Goal: Navigation & Orientation: Find specific page/section

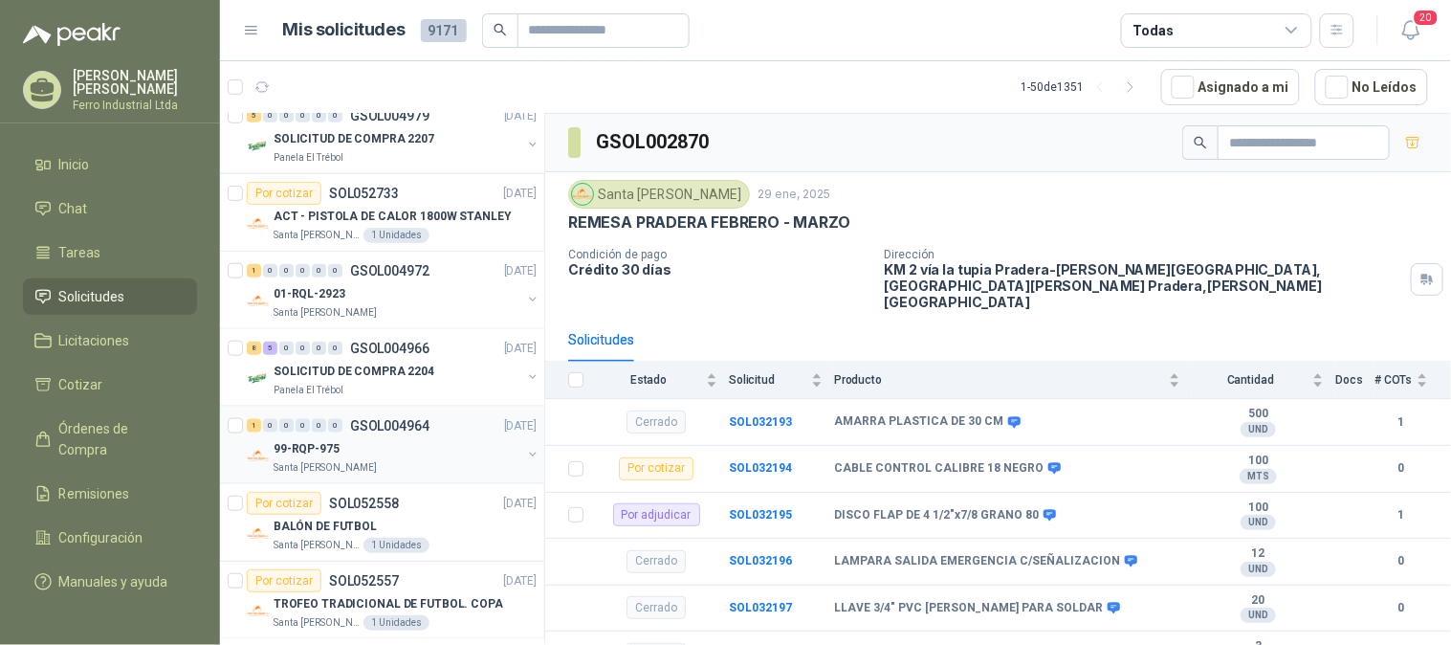
scroll to position [212, 0]
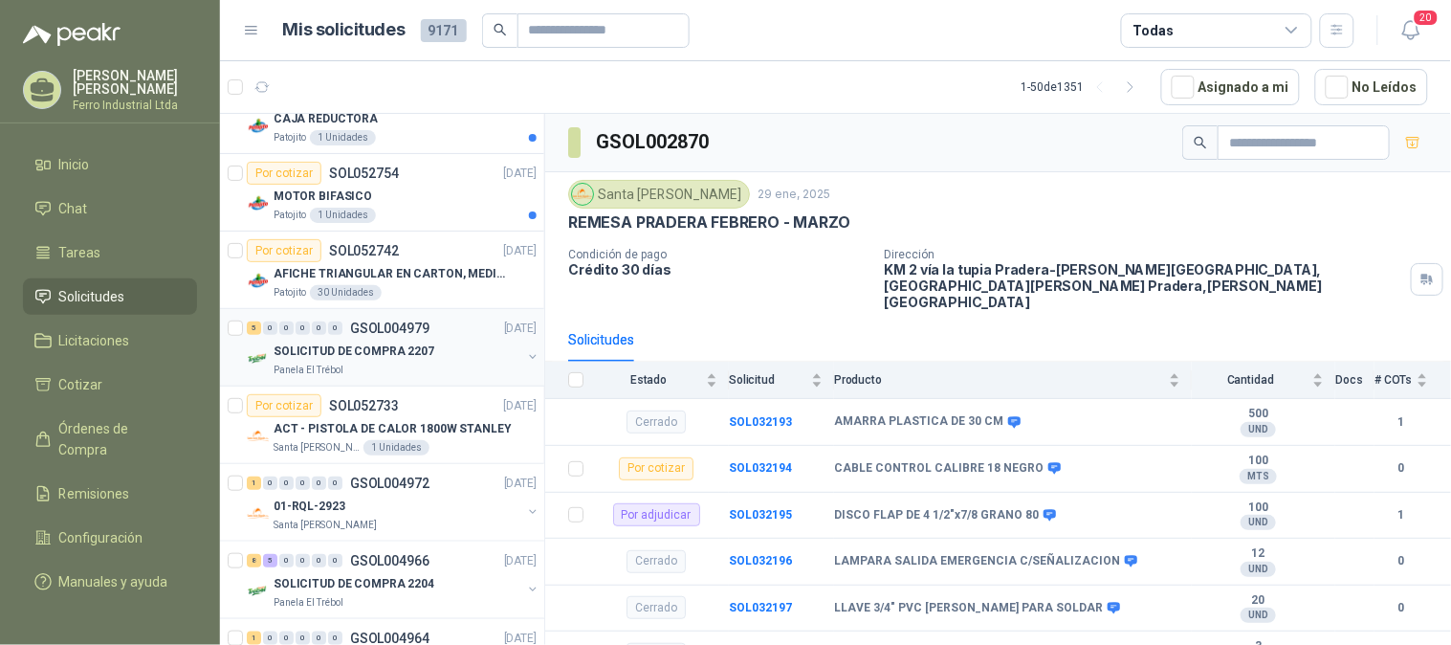
click at [424, 338] on div "5 0 0 0 0 0 GSOL004979 [DATE]" at bounding box center [394, 328] width 294 height 23
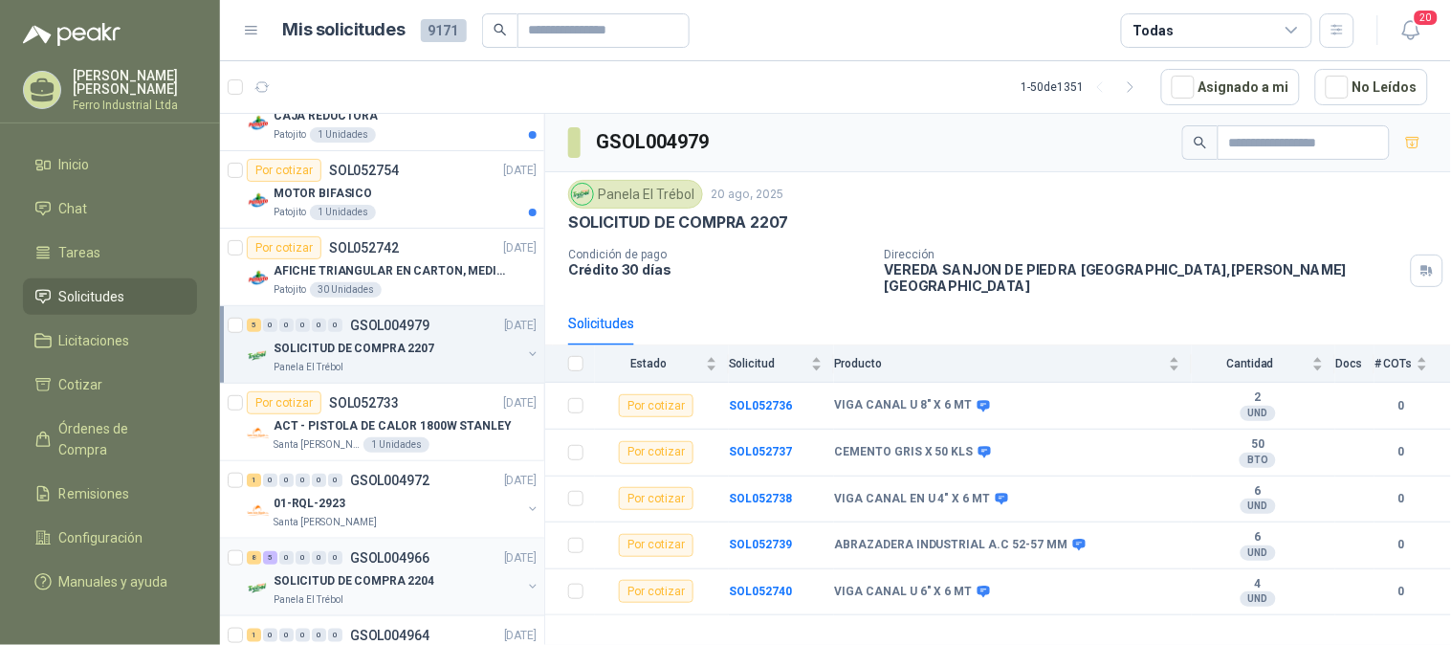
scroll to position [212, 0]
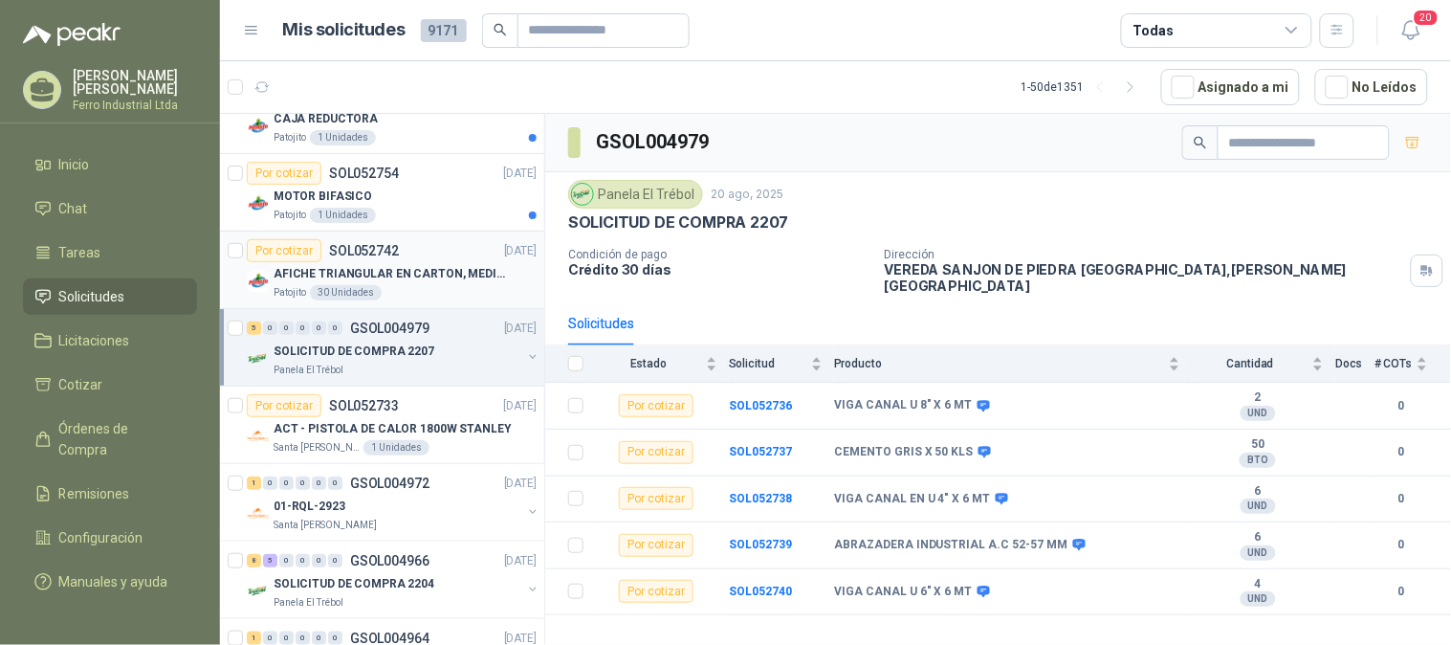
click at [403, 277] on p "AFICHE TRIANGULAR EN CARTON, MEDIDAS 30 CM X 45 CM" at bounding box center [393, 274] width 238 height 18
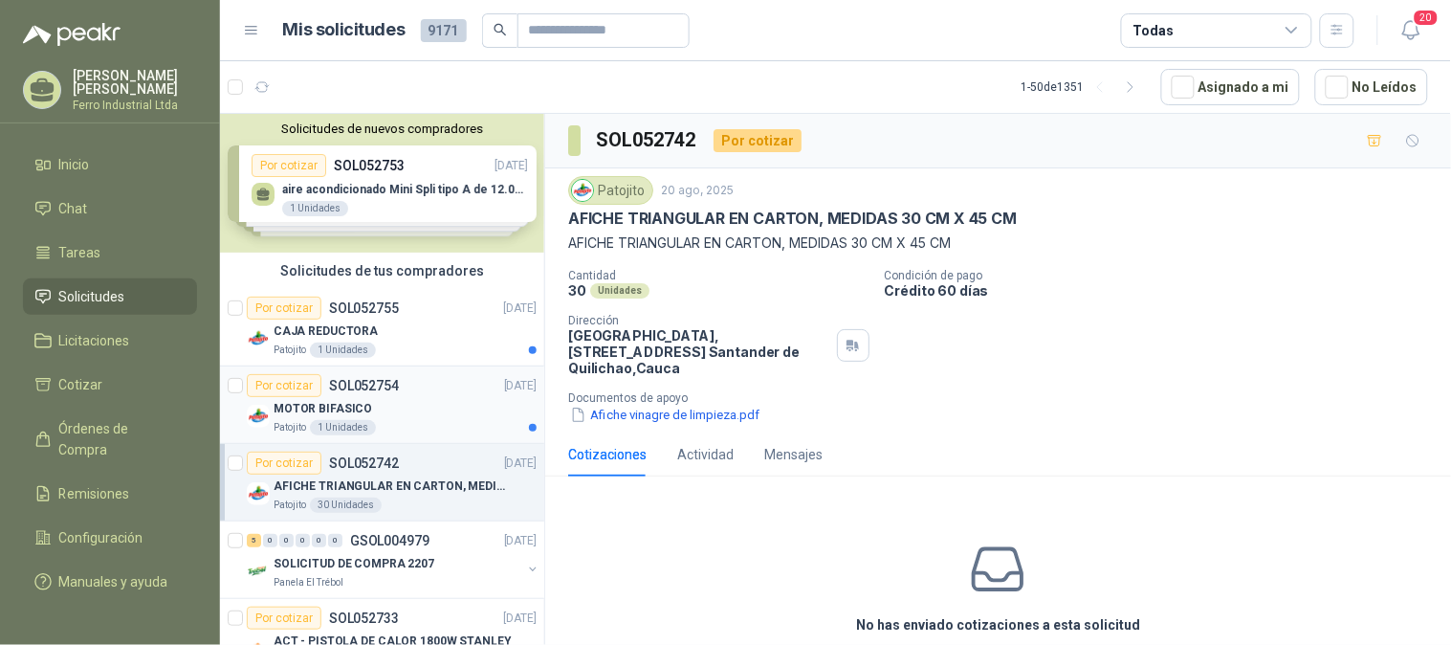
click at [395, 416] on div "MOTOR BIFASICO" at bounding box center [405, 408] width 263 height 23
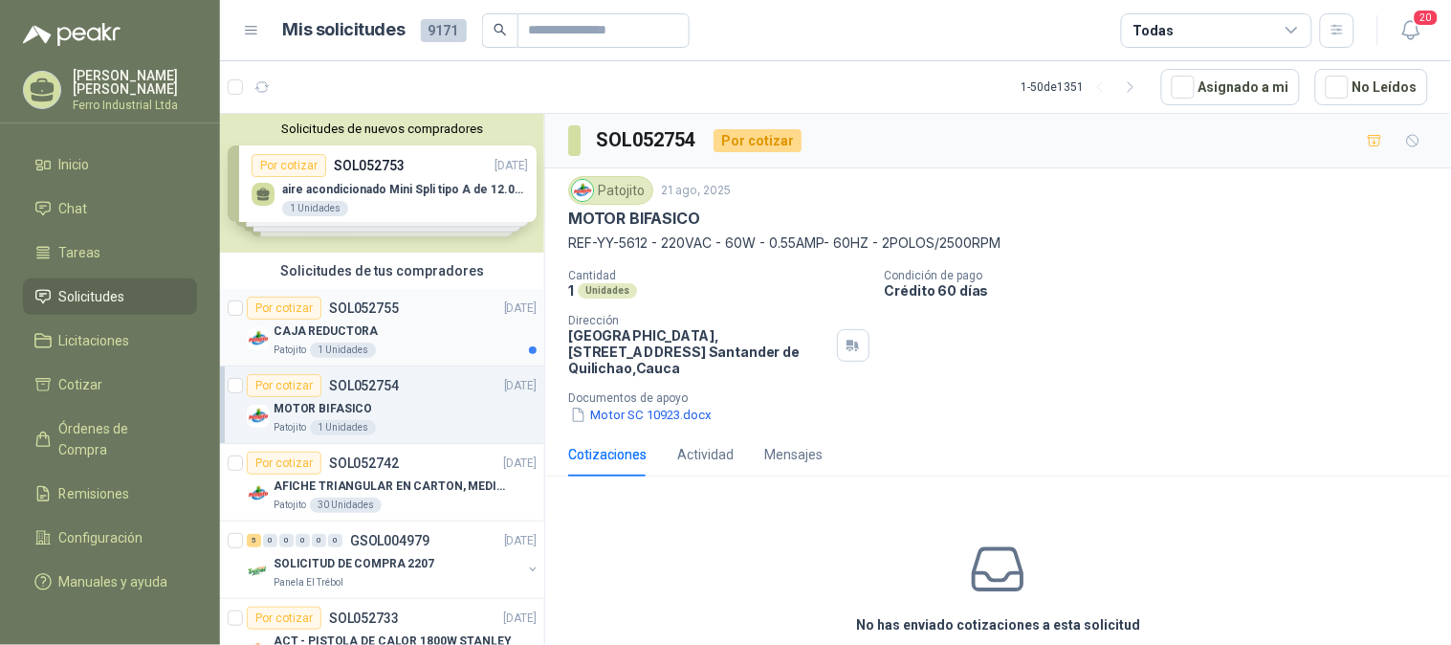
click at [437, 343] on div "Patojito 1 Unidades" at bounding box center [405, 350] width 263 height 15
